Goal: Navigation & Orientation: Find specific page/section

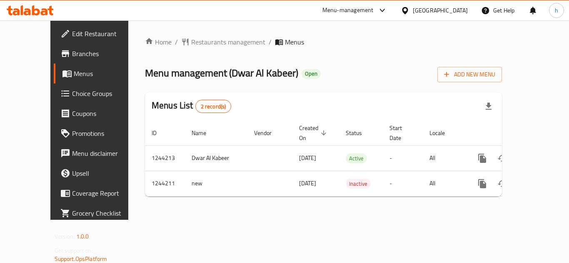
click at [451, 12] on div "[GEOGRAPHIC_DATA]" at bounding box center [439, 10] width 55 height 9
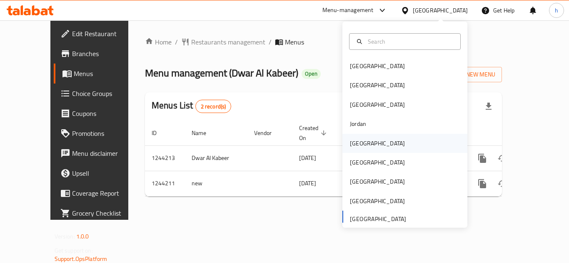
click at [355, 146] on div "[GEOGRAPHIC_DATA]" at bounding box center [377, 143] width 55 height 9
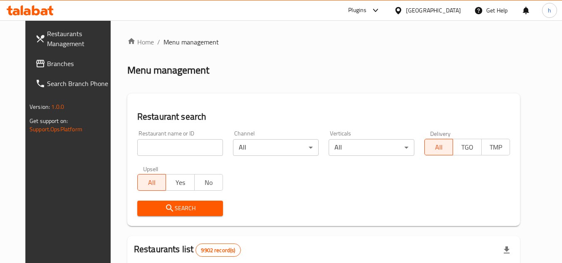
click at [51, 63] on span "Branches" at bounding box center [80, 64] width 66 height 10
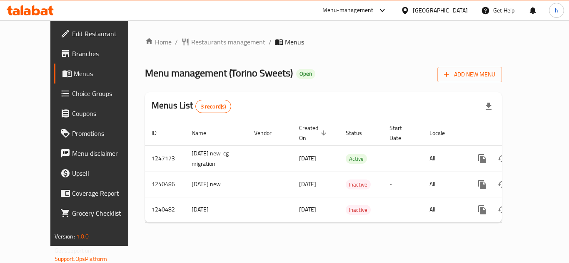
click at [204, 44] on span "Restaurants management" at bounding box center [228, 42] width 74 height 10
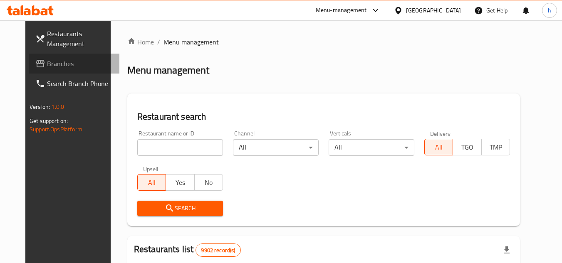
click at [53, 62] on span "Branches" at bounding box center [80, 64] width 66 height 10
